Goal: Obtain resource: Download file/media

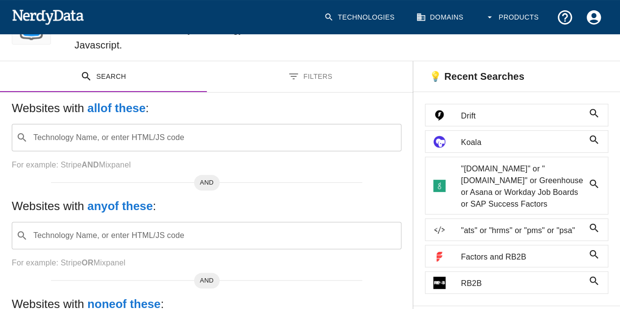
scroll to position [68, 0]
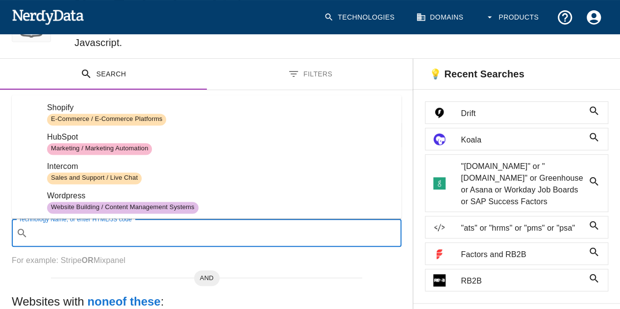
click at [142, 237] on input "Technology Name, or enter HTML/JS code" at bounding box center [214, 233] width 365 height 19
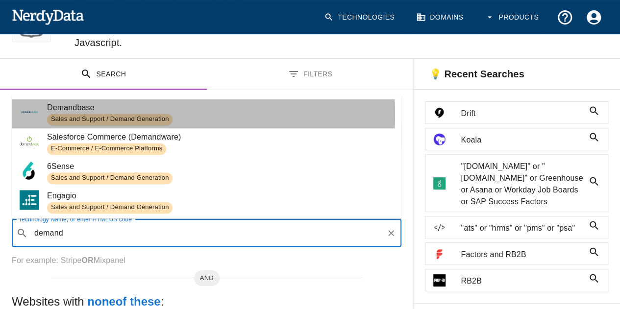
click at [94, 114] on div "Sales and Support / Demand Generation" at bounding box center [109, 120] width 125 height 12
type input "demand"
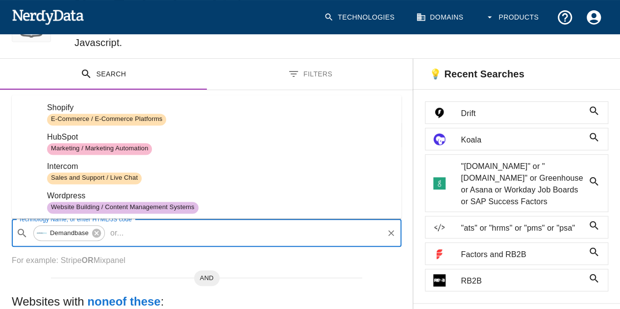
click at [142, 235] on input "Technology Name, or enter HTML/JS code" at bounding box center [254, 233] width 255 height 19
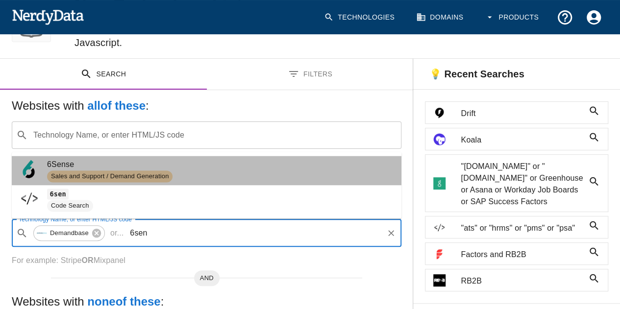
click at [92, 171] on div "Sales and Support / Demand Generation" at bounding box center [109, 176] width 125 height 12
type input "6sen"
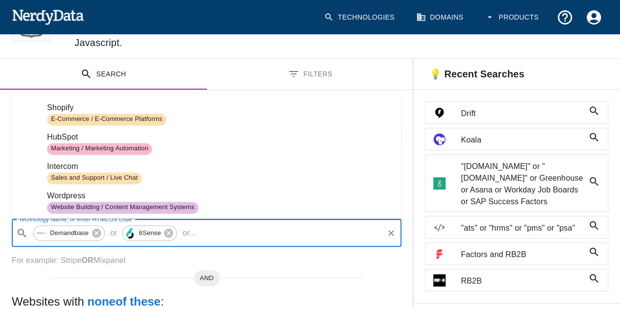
click at [210, 230] on input "Technology Name, or enter HTML/JS code" at bounding box center [291, 233] width 182 height 19
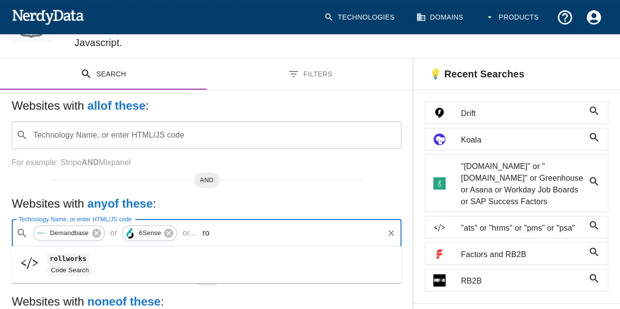
type input "r"
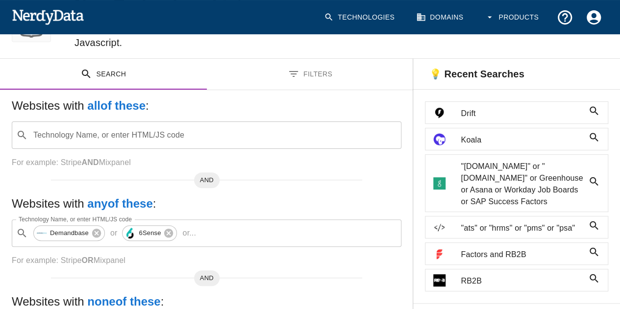
click at [282, 255] on p "For example: Stripe OR Mixpanel" at bounding box center [206, 261] width 389 height 12
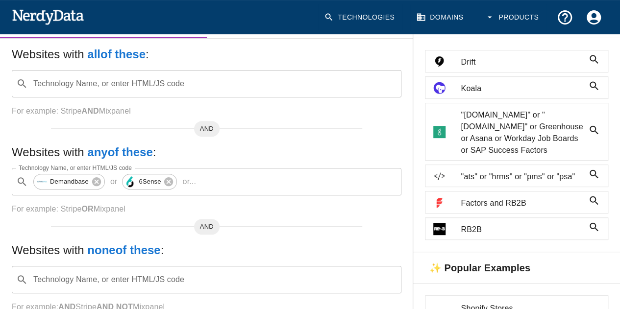
scroll to position [0, 0]
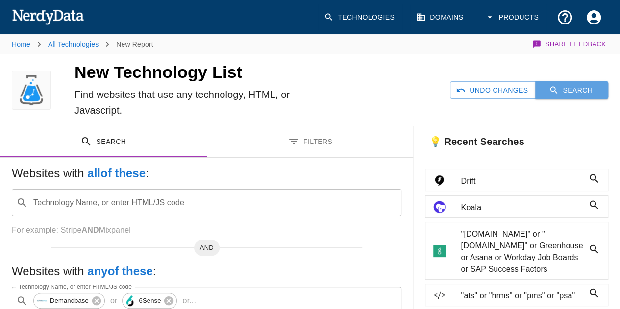
click at [568, 90] on button "Search" at bounding box center [571, 90] width 73 height 18
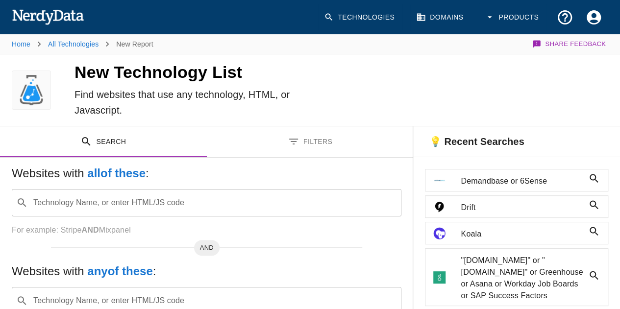
scroll to position [46, 0]
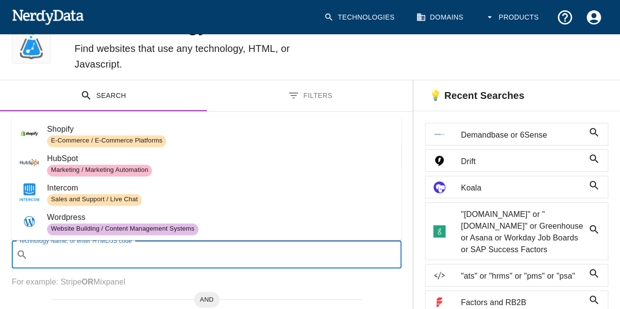
click at [217, 247] on input "Technology Name, or enter HTML/JS code" at bounding box center [214, 254] width 365 height 19
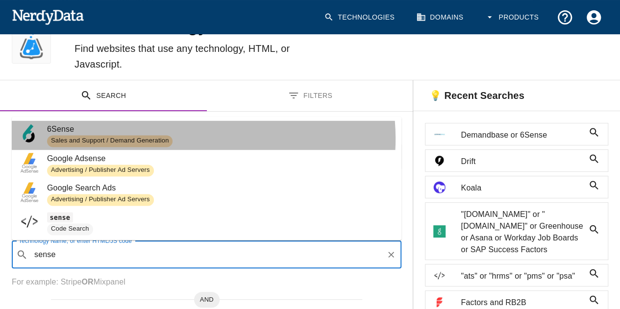
click at [183, 139] on span "Sales and Support / Demand Generation" at bounding box center [220, 141] width 346 height 12
type input "sense"
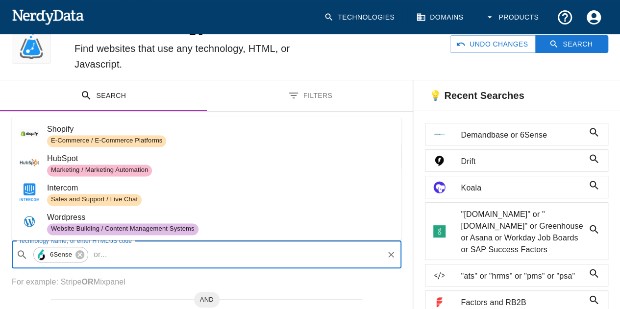
click at [153, 254] on input "Technology Name, or enter HTML/JS code" at bounding box center [246, 254] width 271 height 19
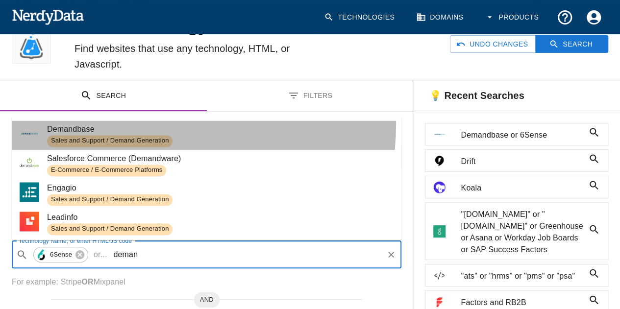
click at [146, 124] on span "Demandbase" at bounding box center [220, 129] width 346 height 12
type input "deman"
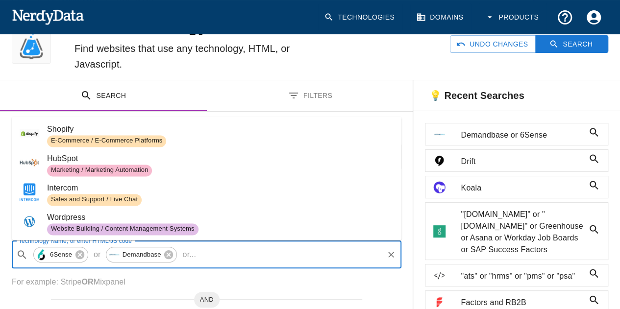
click at [226, 251] on input "Technology Name, or enter HTML/JS code" at bounding box center [291, 254] width 182 height 19
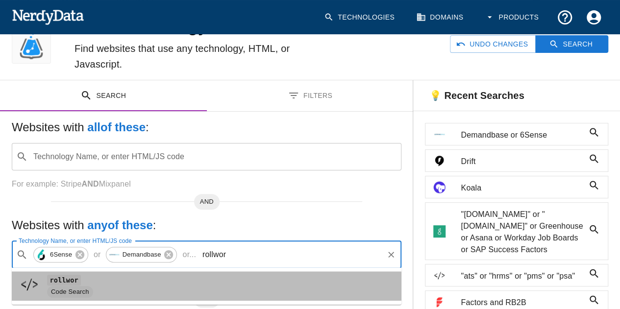
click at [125, 290] on span "Code Search" at bounding box center [220, 292] width 346 height 12
type input "rollwor"
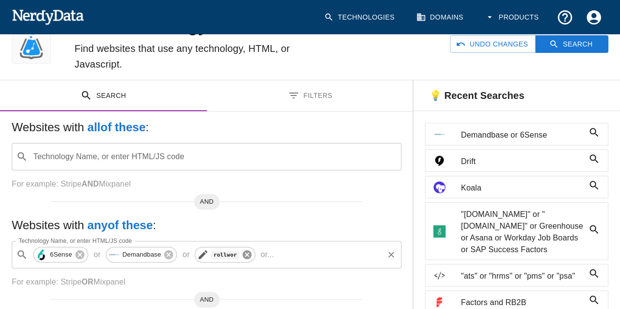
click at [246, 256] on icon at bounding box center [246, 254] width 9 height 9
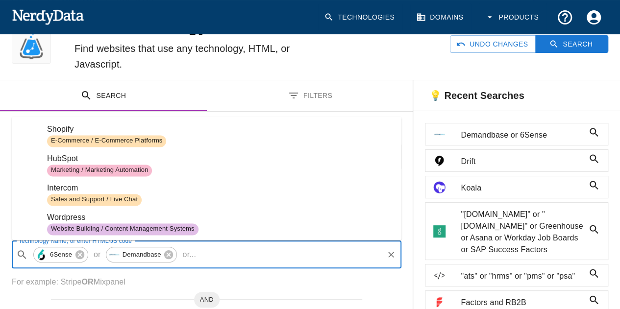
click at [246, 256] on input "Technology Name, or enter HTML/JS code" at bounding box center [291, 254] width 182 height 19
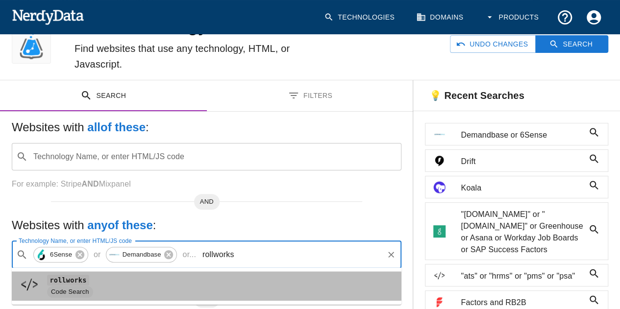
click at [152, 283] on span "rollworks" at bounding box center [220, 280] width 346 height 12
type input "rollworks"
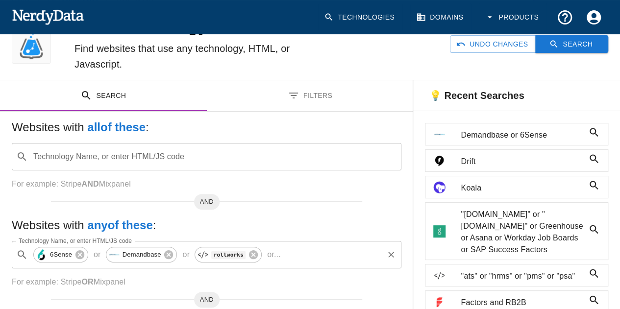
click at [567, 41] on button "Search" at bounding box center [571, 44] width 73 height 18
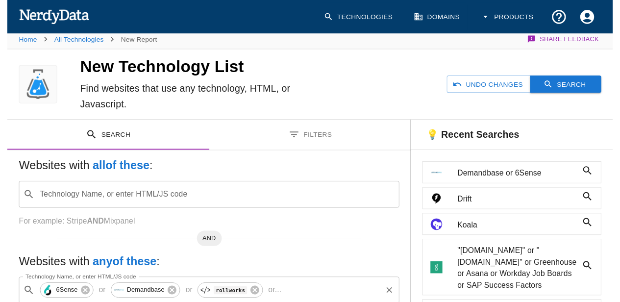
scroll to position [0, 0]
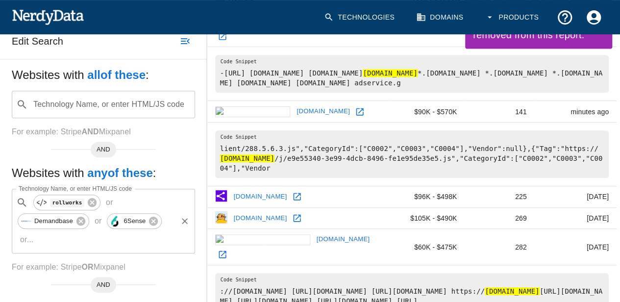
scroll to position [83, 0]
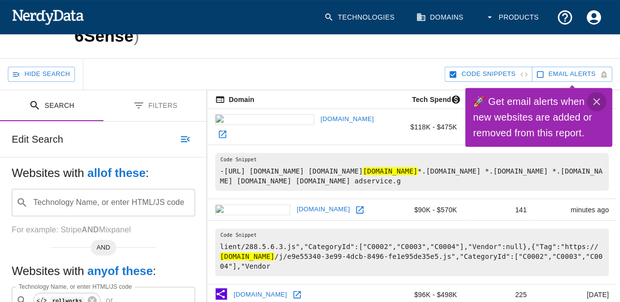
click at [593, 103] on icon "Close" at bounding box center [596, 102] width 12 height 12
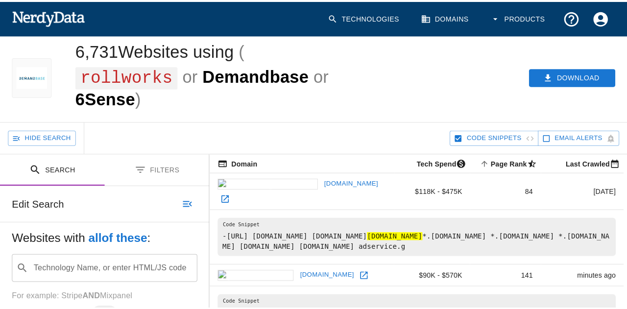
scroll to position [0, 0]
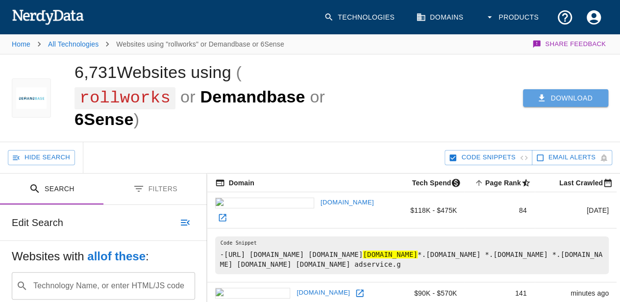
click at [553, 102] on button "Download" at bounding box center [565, 98] width 85 height 18
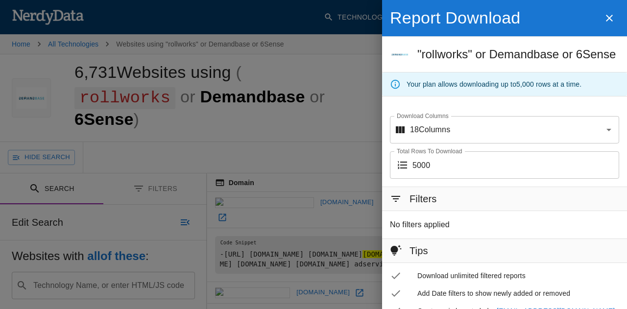
scroll to position [55, 0]
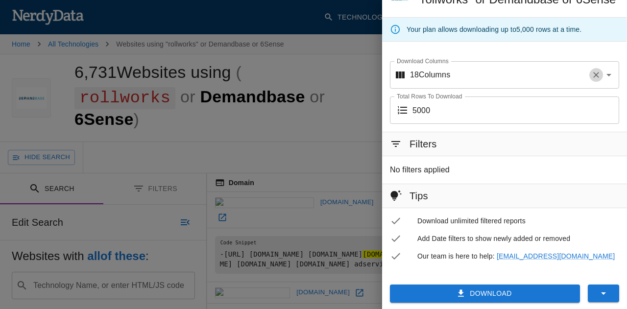
click at [591, 70] on icon "Clear" at bounding box center [596, 75] width 10 height 10
click at [574, 46] on div "Report Download "rollworks" or Demandbase or 6Sense Your plan allows downloadin…" at bounding box center [504, 34] width 245 height 179
click at [603, 76] on icon "Open" at bounding box center [609, 75] width 12 height 12
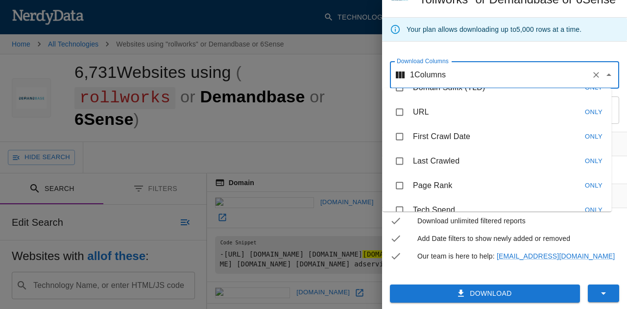
scroll to position [0, 0]
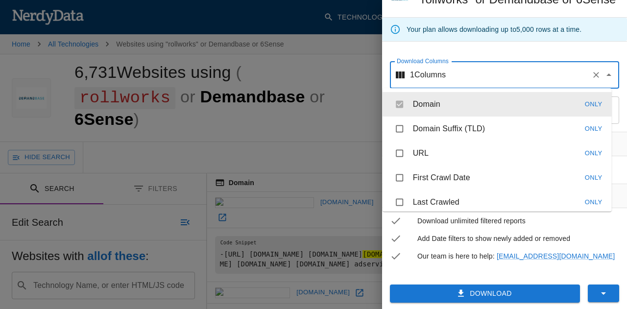
click at [396, 101] on li "Domain Only" at bounding box center [497, 104] width 229 height 24
drag, startPoint x: 415, startPoint y: 72, endPoint x: 473, endPoint y: 52, distance: 61.2
click at [473, 52] on div "Report Download "rollworks" or Demandbase or 6Sense Your plan allows downloadin…" at bounding box center [504, 34] width 245 height 179
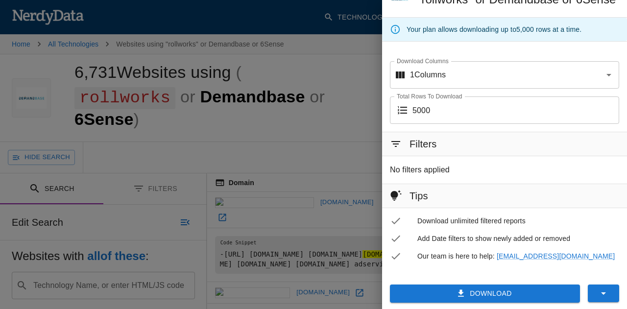
click at [473, 52] on div "Report Download "rollworks" or Demandbase or 6Sense Your plan allows downloadin…" at bounding box center [504, 34] width 245 height 179
click at [593, 76] on icon "Clear" at bounding box center [596, 75] width 6 height 6
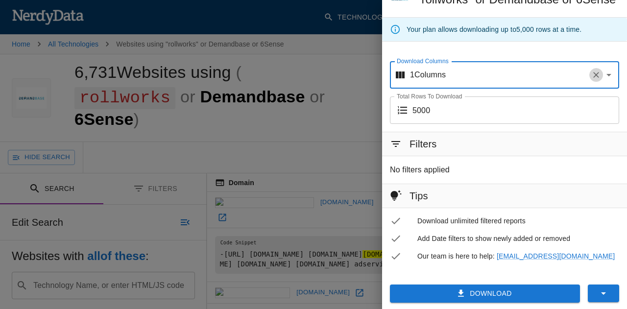
click at [593, 76] on icon "Clear" at bounding box center [596, 75] width 6 height 6
click at [366, 62] on div at bounding box center [313, 154] width 627 height 309
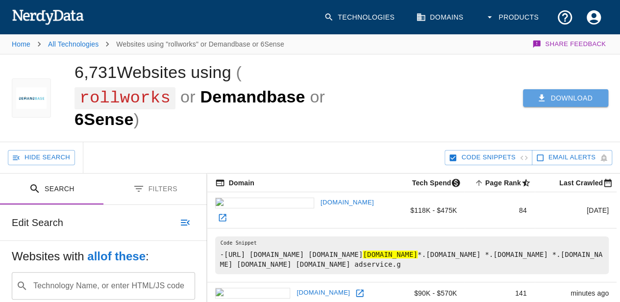
click at [555, 92] on button "Download" at bounding box center [565, 98] width 85 height 18
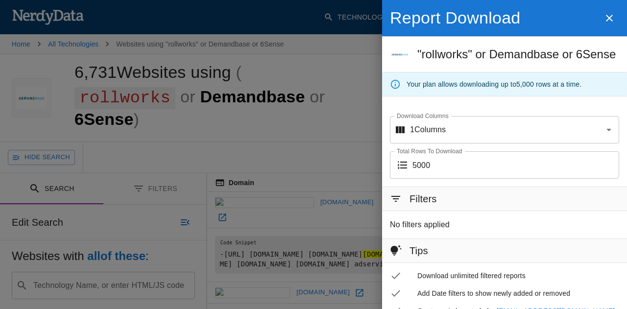
click at [604, 17] on icon "button" at bounding box center [610, 18] width 12 height 12
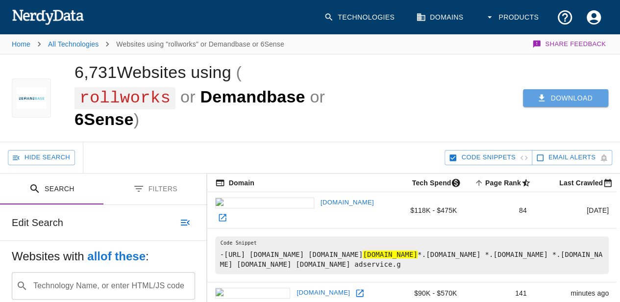
click at [562, 105] on button "Download" at bounding box center [565, 98] width 85 height 18
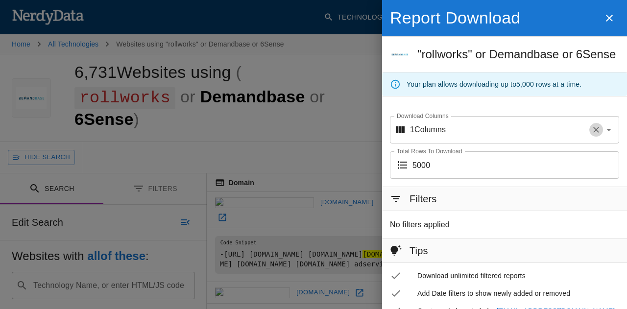
click at [591, 127] on icon "Clear" at bounding box center [596, 130] width 10 height 10
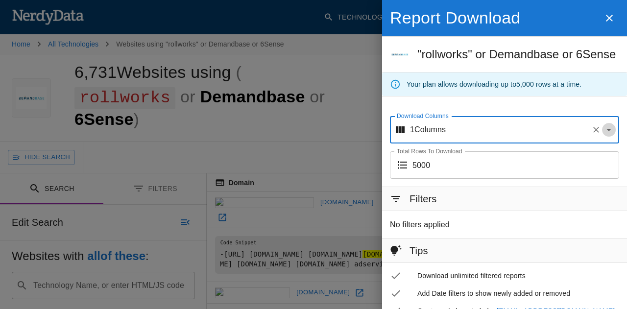
click at [604, 131] on icon "Open" at bounding box center [609, 130] width 12 height 12
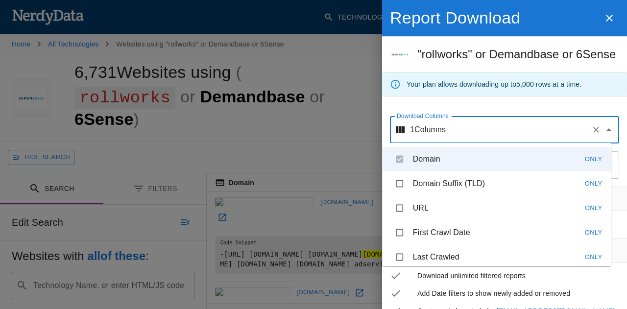
click at [346, 135] on div at bounding box center [313, 154] width 627 height 309
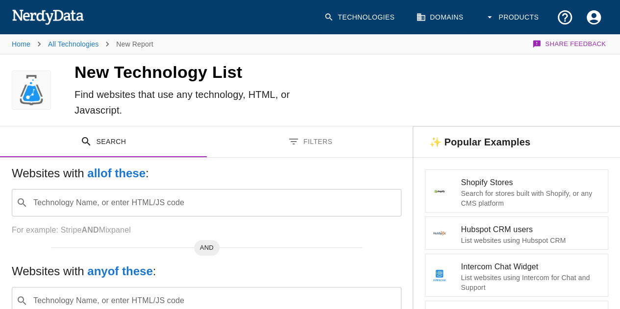
scroll to position [4, 0]
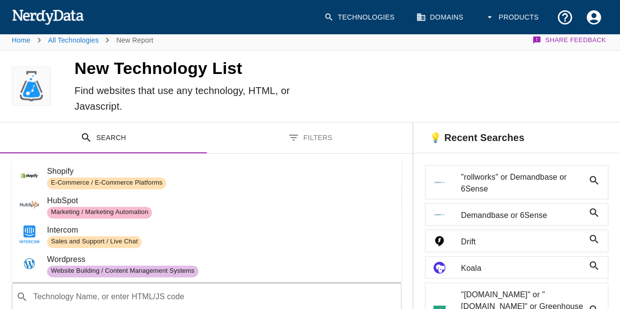
click at [214, 284] on div "​ Technology Name, or enter HTML/JS code" at bounding box center [206, 296] width 389 height 27
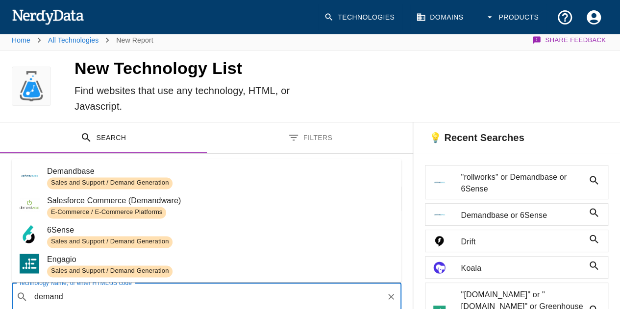
click at [164, 172] on span "Demandbase" at bounding box center [220, 172] width 346 height 12
type input "demand"
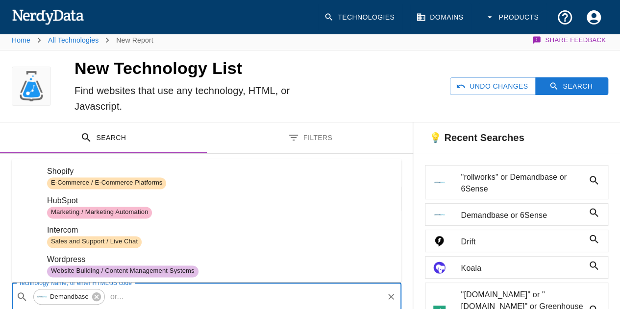
click at [174, 294] on input "Technology Name, or enter HTML/JS code" at bounding box center [254, 297] width 255 height 19
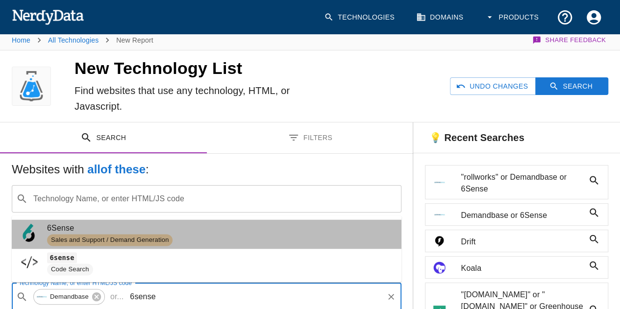
click at [104, 232] on span "6Sense" at bounding box center [220, 228] width 346 height 12
type input "6sense"
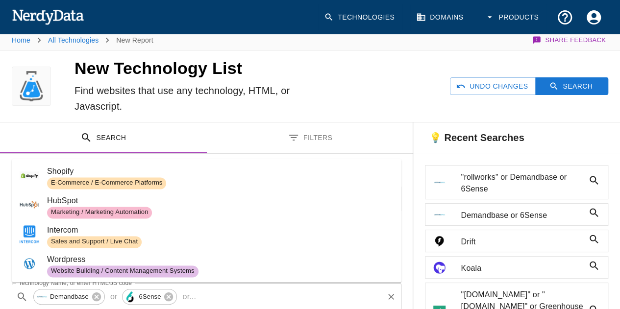
click at [195, 303] on div "​ Demandbase or 6Sense or ... Technology Name, or enter HTML/JS code" at bounding box center [206, 296] width 389 height 27
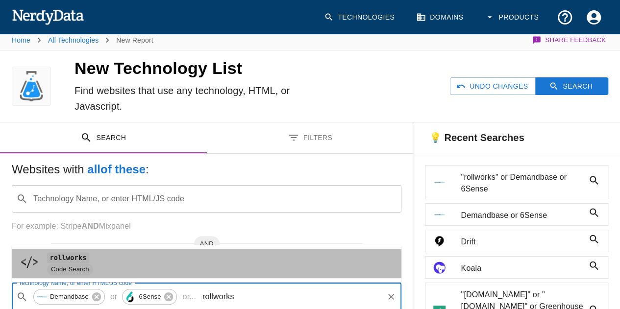
click at [138, 259] on span "rollworks" at bounding box center [220, 258] width 346 height 12
type input "rollworks"
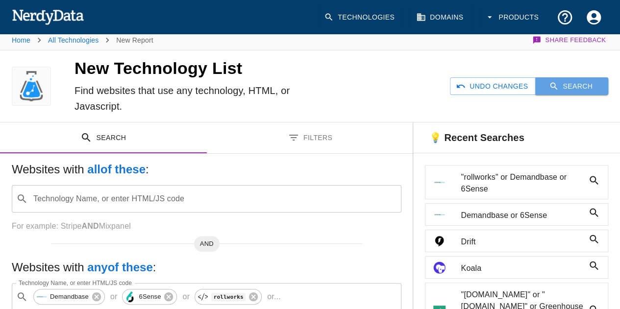
click at [584, 87] on button "Search" at bounding box center [571, 86] width 73 height 18
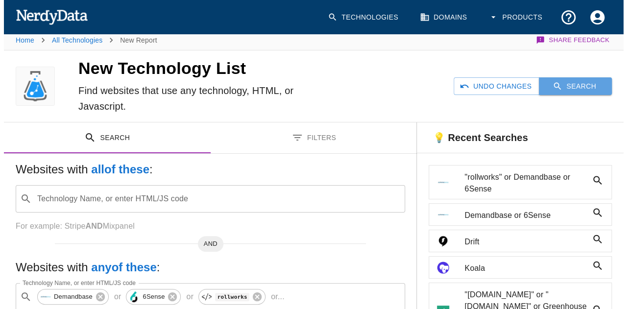
scroll to position [0, 0]
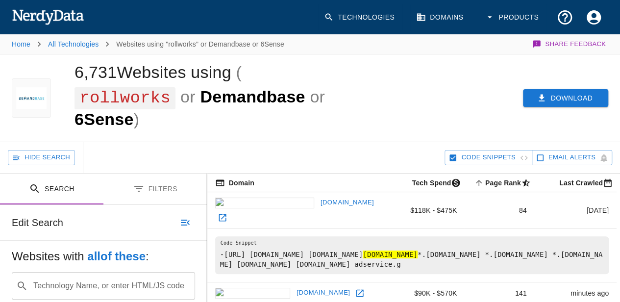
click at [569, 95] on button "Download" at bounding box center [565, 98] width 85 height 18
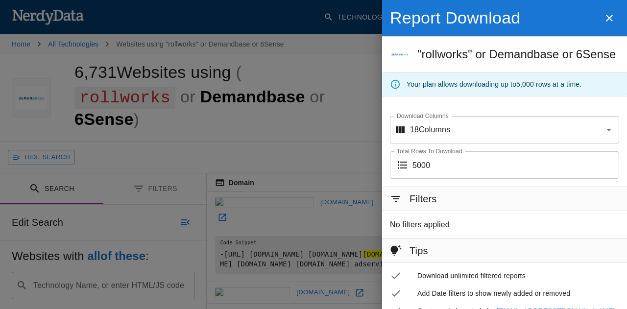
scroll to position [55, 0]
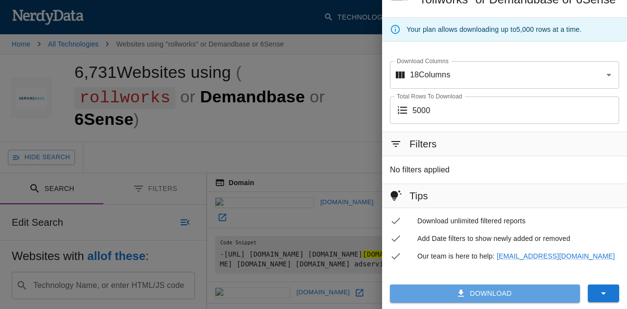
click at [510, 292] on button "Download" at bounding box center [485, 294] width 190 height 18
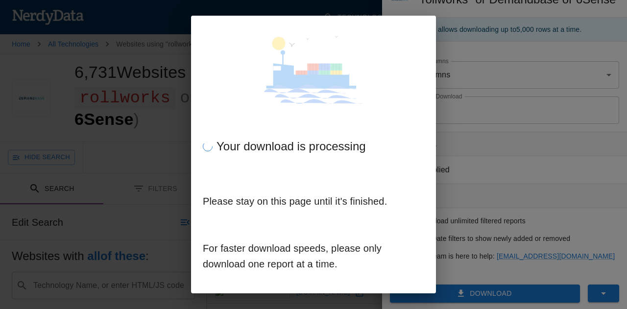
click at [494, 164] on div "Your download is processing Please stay on this page until it's finished. For f…" at bounding box center [313, 154] width 627 height 309
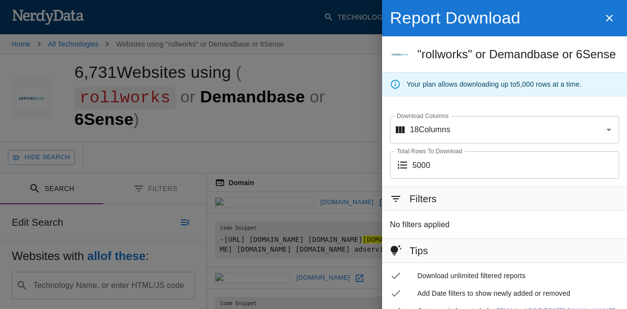
scroll to position [55, 0]
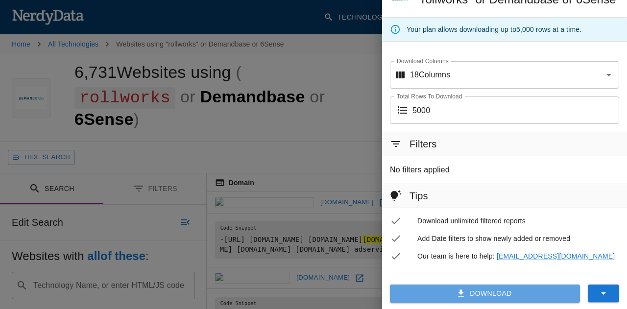
click at [462, 298] on button "Download" at bounding box center [485, 294] width 190 height 18
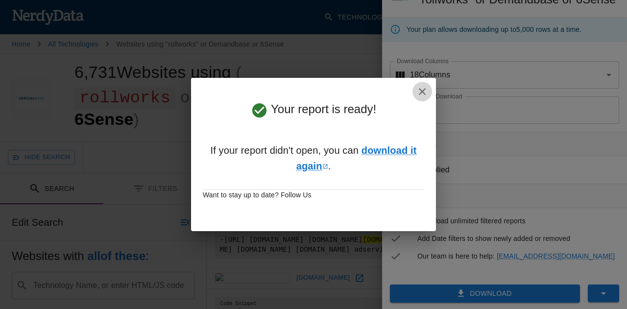
click at [424, 91] on icon "button" at bounding box center [422, 92] width 12 height 12
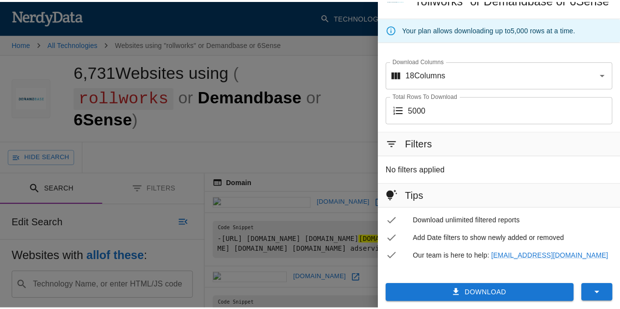
scroll to position [0, 0]
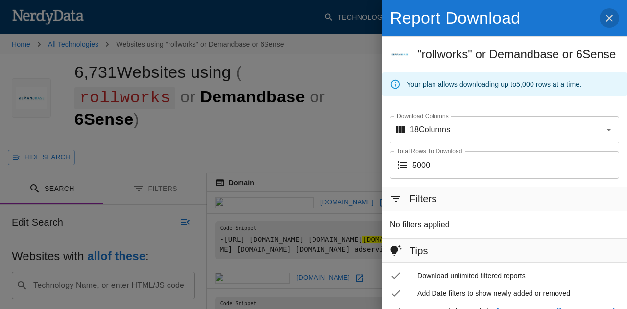
click at [606, 17] on icon "button" at bounding box center [609, 18] width 7 height 7
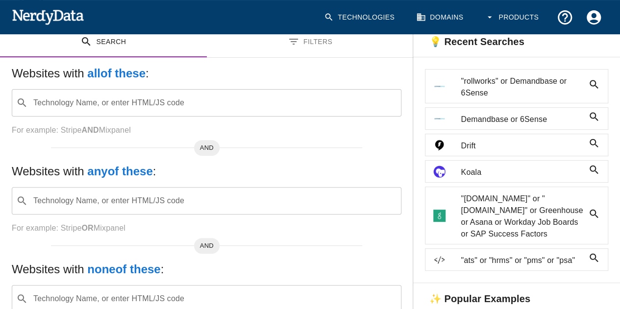
scroll to position [101, 0]
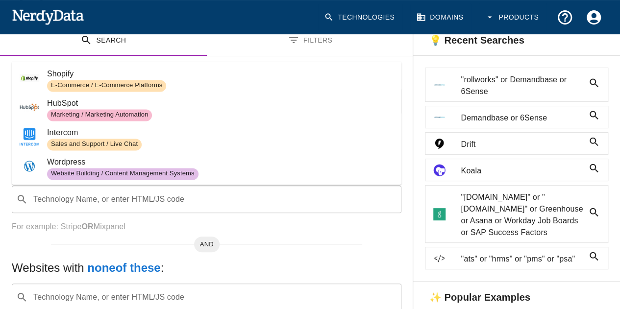
click at [121, 186] on div "​ Technology Name, or enter HTML/JS code" at bounding box center [206, 199] width 389 height 27
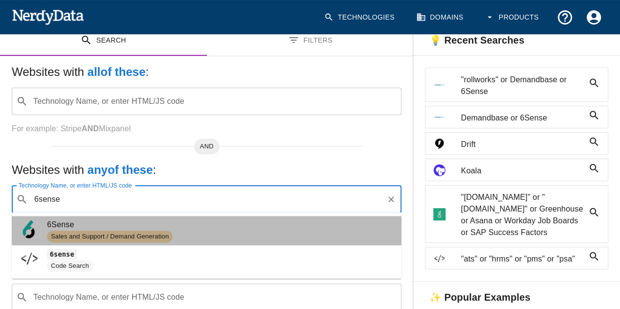
click at [97, 227] on span "6Sense" at bounding box center [220, 225] width 346 height 12
type input "6sense"
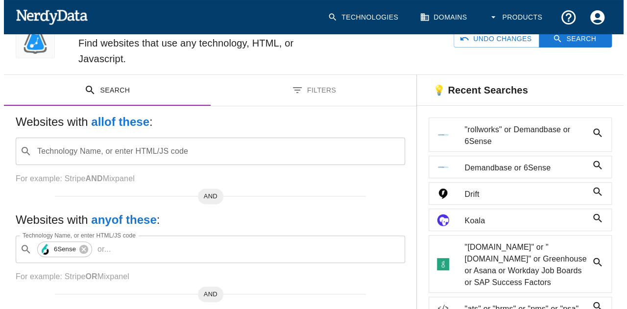
scroll to position [0, 0]
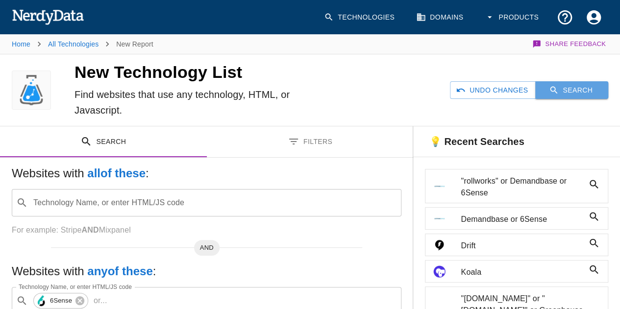
click at [570, 89] on button "Search" at bounding box center [571, 90] width 73 height 18
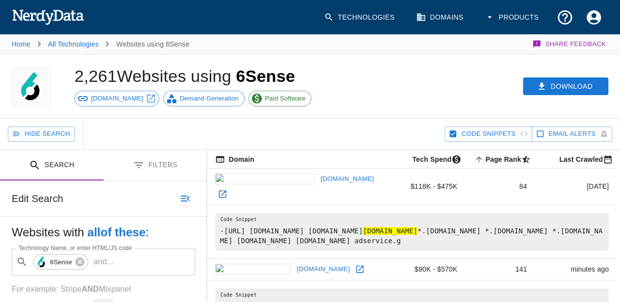
click at [570, 89] on button "Download" at bounding box center [565, 86] width 85 height 18
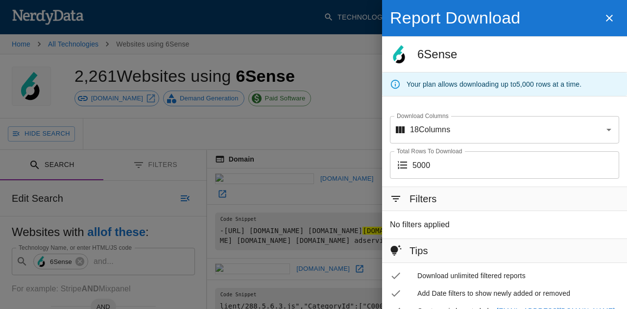
scroll to position [55, 0]
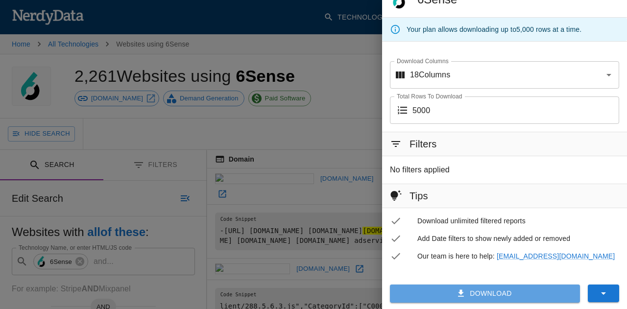
click at [459, 291] on button "Download" at bounding box center [485, 294] width 190 height 18
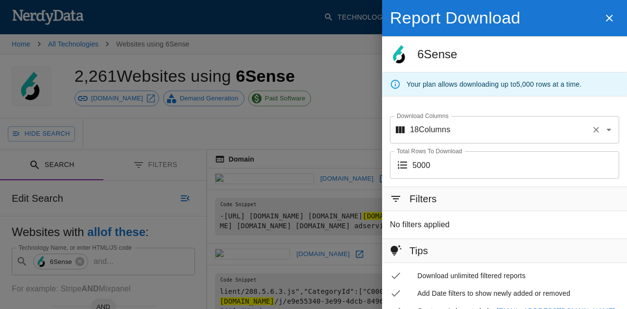
scroll to position [55, 0]
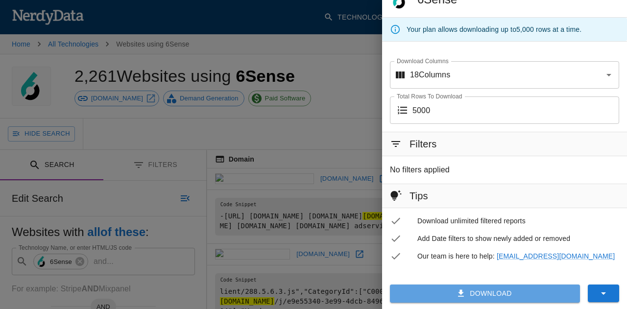
click at [460, 290] on button "Download" at bounding box center [485, 294] width 190 height 18
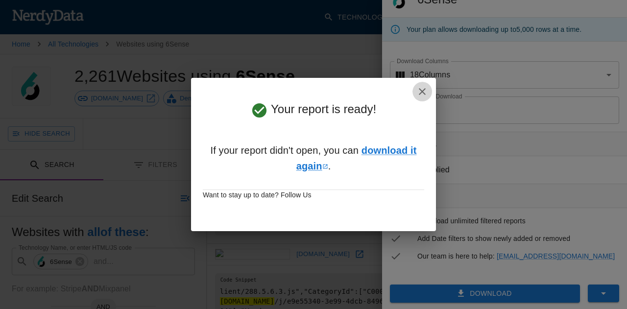
click at [424, 90] on icon "button" at bounding box center [422, 91] width 7 height 7
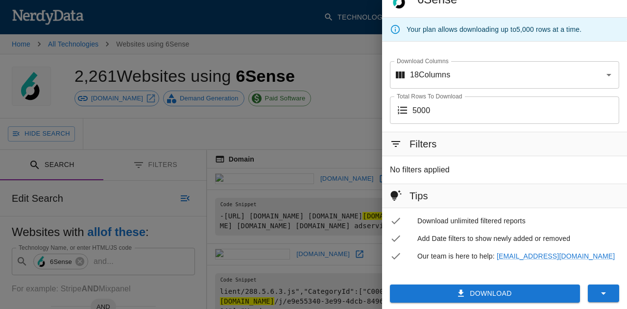
scroll to position [0, 0]
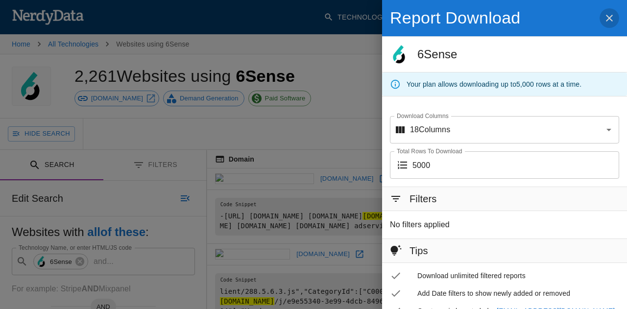
click at [604, 19] on icon "button" at bounding box center [610, 18] width 12 height 12
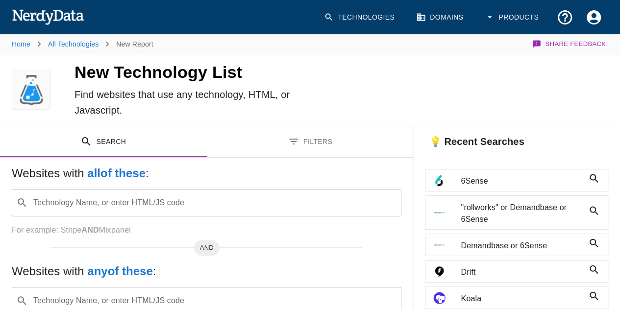
click at [150, 204] on input "Technology Name, or enter HTML/JS code" at bounding box center [214, 202] width 365 height 19
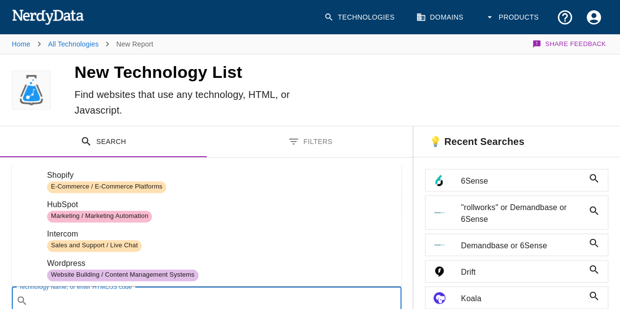
click at [110, 296] on input "Technology Name, or enter HTML/JS code" at bounding box center [214, 300] width 365 height 19
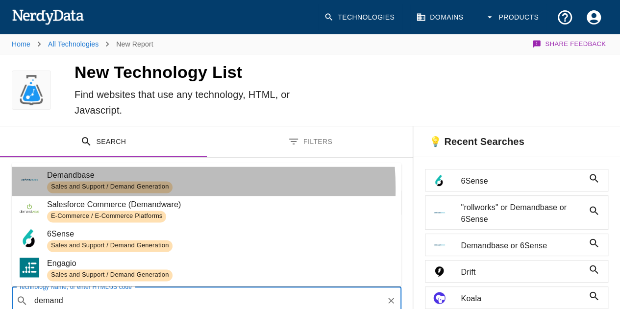
click at [108, 189] on span "Sales and Support / Demand Generation" at bounding box center [109, 187] width 125 height 9
type input "demand"
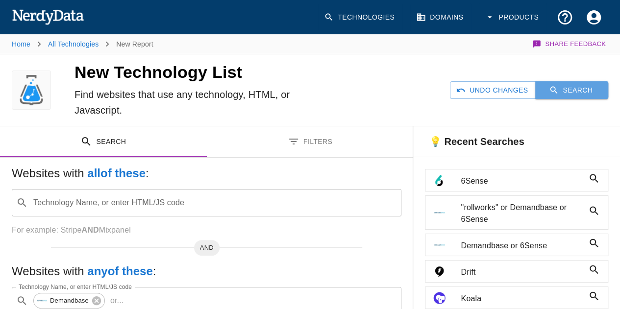
click at [562, 89] on button "Search" at bounding box center [571, 90] width 73 height 18
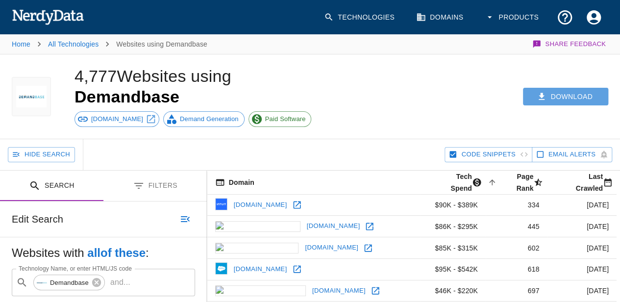
click at [562, 89] on button "Download" at bounding box center [565, 97] width 85 height 18
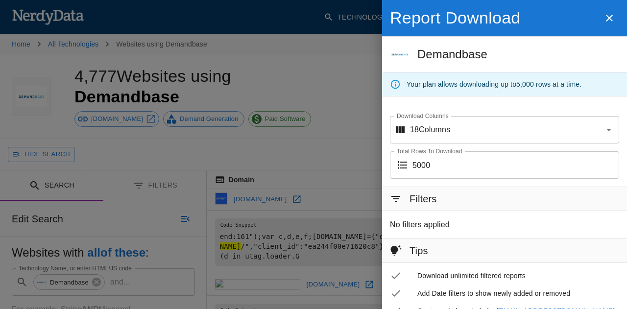
scroll to position [55, 0]
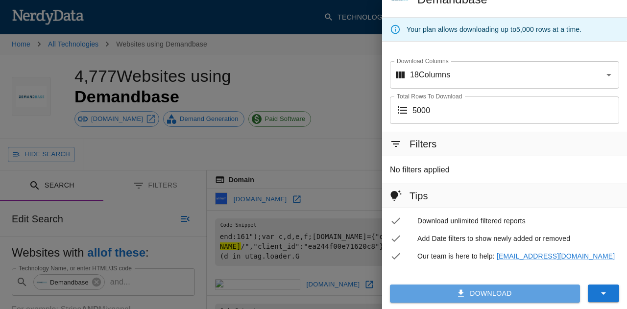
click at [489, 296] on button "Download" at bounding box center [485, 294] width 190 height 18
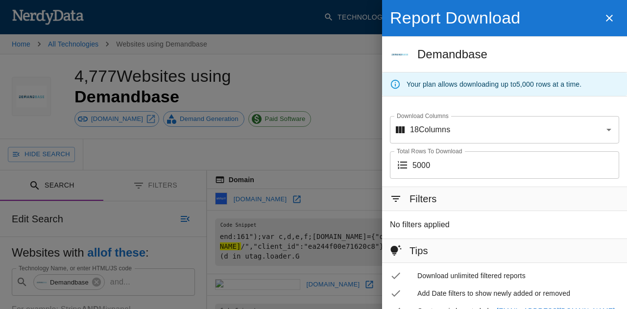
scroll to position [55, 0]
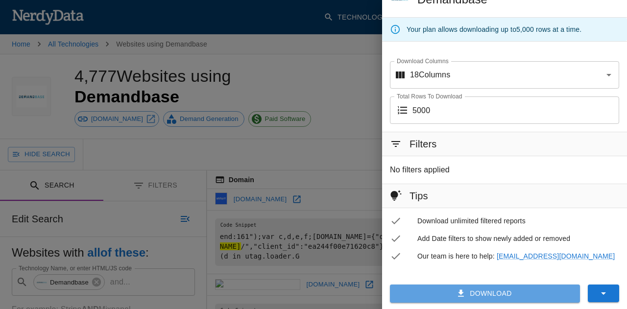
click at [456, 290] on icon "button" at bounding box center [461, 294] width 10 height 10
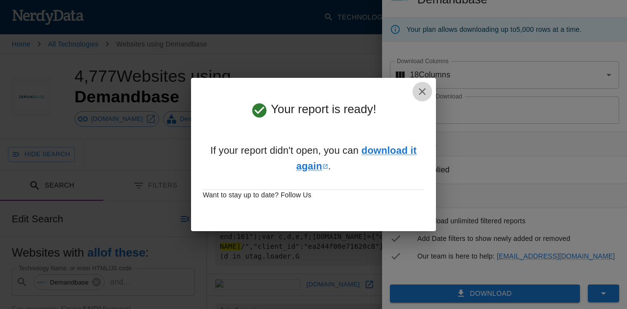
click at [417, 93] on icon "button" at bounding box center [422, 92] width 12 height 12
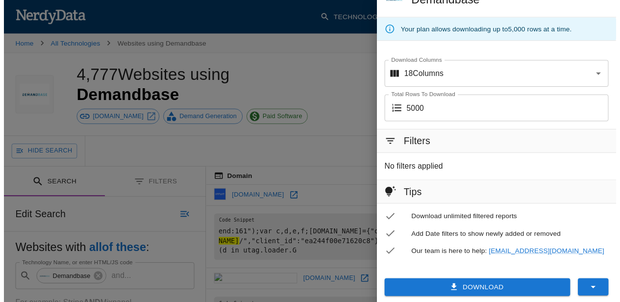
scroll to position [0, 0]
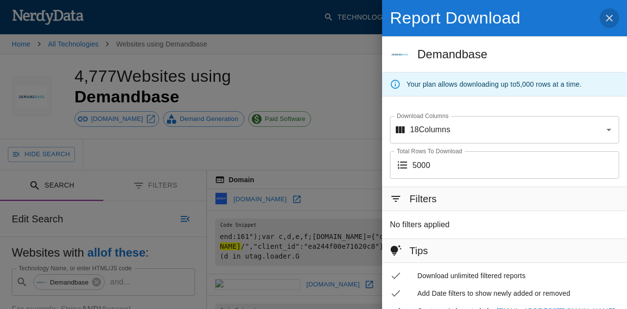
click at [609, 16] on button "button" at bounding box center [610, 18] width 20 height 21
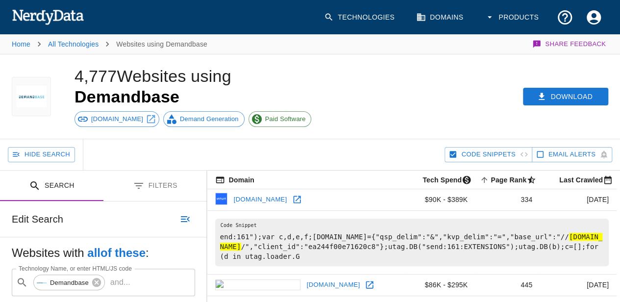
scroll to position [178, 0]
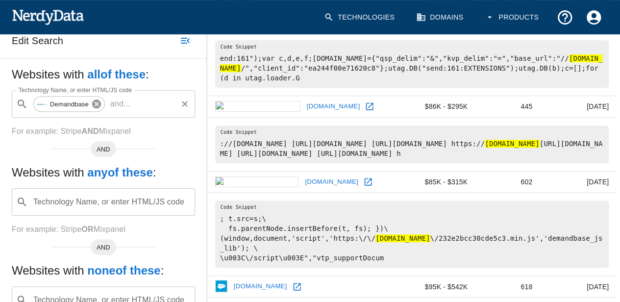
click at [98, 104] on icon at bounding box center [96, 103] width 11 height 11
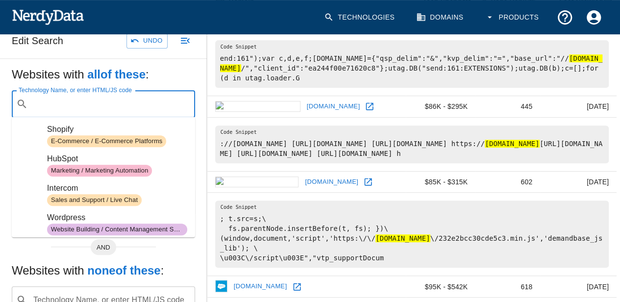
click at [98, 104] on input "Technology Name, or enter HTML/JS code" at bounding box center [111, 104] width 159 height 19
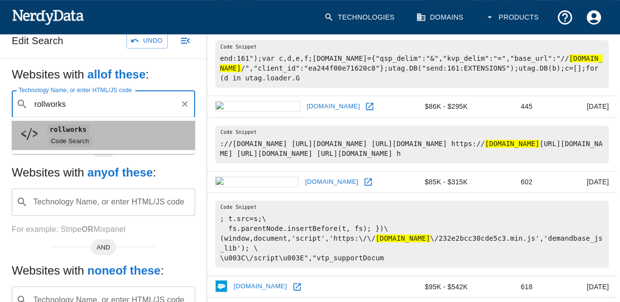
click at [65, 137] on span "Code Search" at bounding box center [70, 141] width 46 height 9
type input "rollworks"
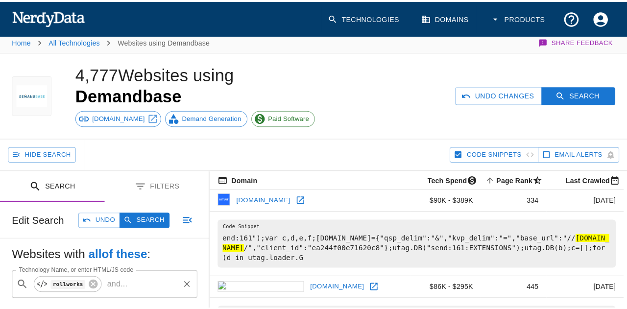
scroll to position [0, 0]
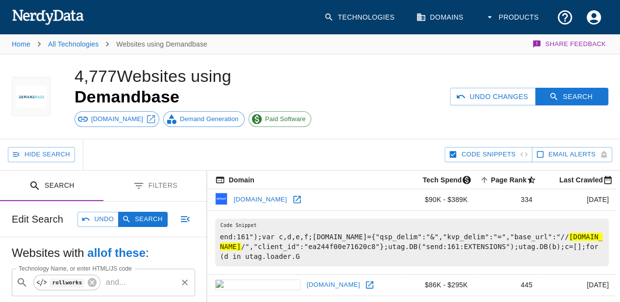
click at [561, 106] on div "Undo Changes Search" at bounding box center [480, 96] width 279 height 84
click at [561, 97] on button "Search" at bounding box center [571, 97] width 73 height 18
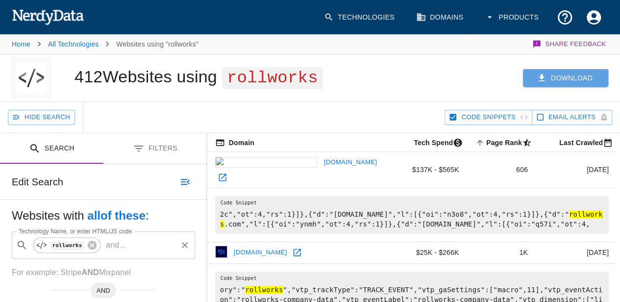
click at [563, 72] on button "Download" at bounding box center [565, 78] width 85 height 18
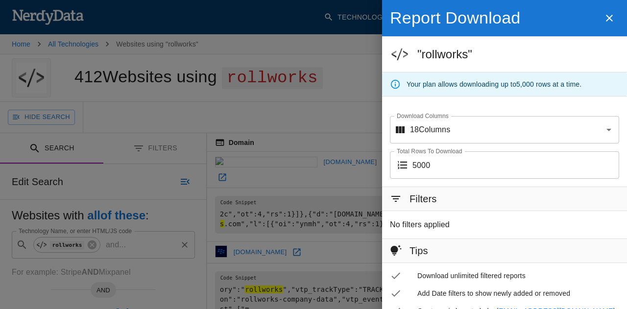
scroll to position [55, 0]
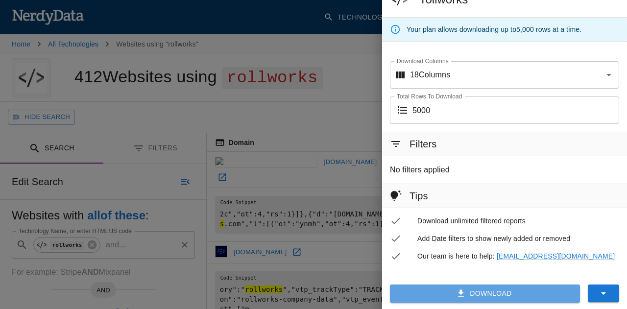
click at [490, 294] on button "Download" at bounding box center [485, 294] width 190 height 18
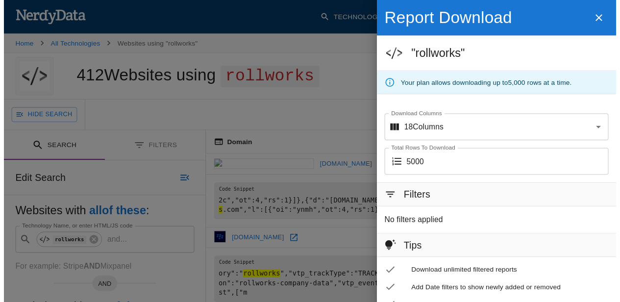
scroll to position [55, 0]
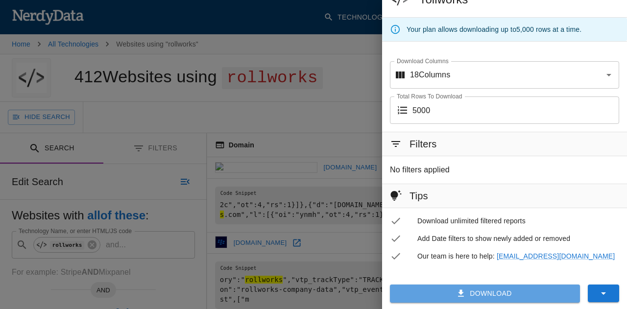
click at [440, 288] on button "Download" at bounding box center [485, 294] width 190 height 18
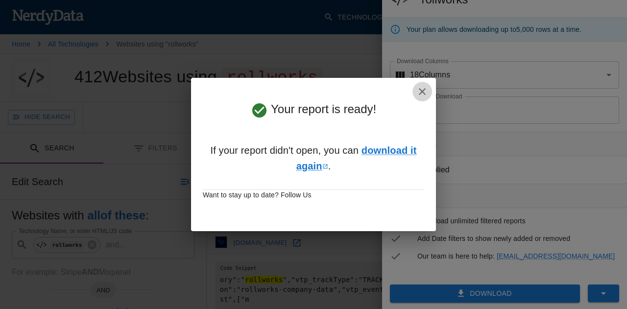
click at [417, 92] on icon "button" at bounding box center [422, 92] width 12 height 12
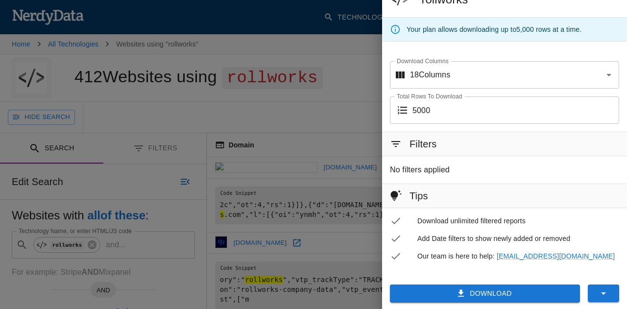
click at [332, 99] on div at bounding box center [313, 154] width 627 height 309
